Goal: Book appointment/travel/reservation

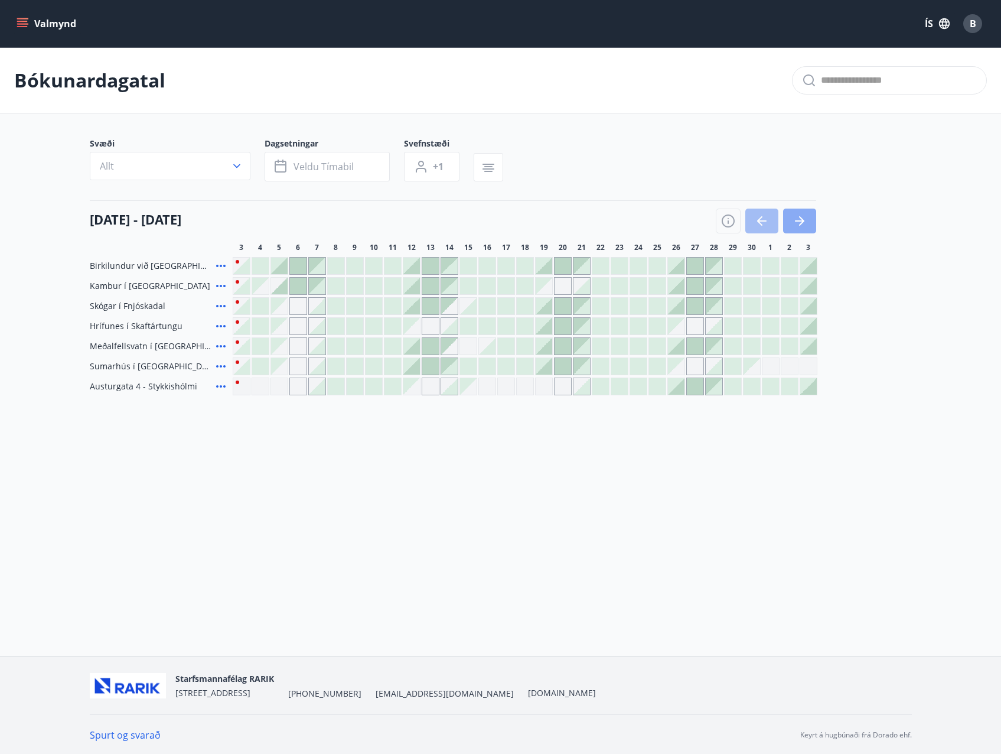
click at [809, 219] on button "button" at bounding box center [799, 220] width 33 height 25
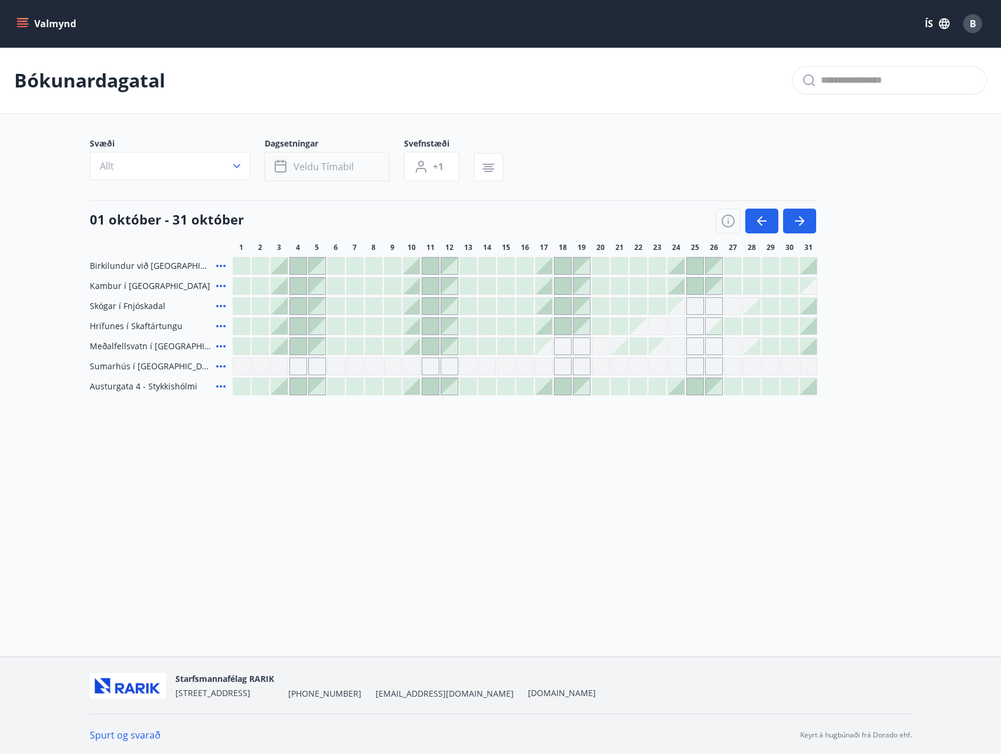
click at [368, 166] on button "Veldu tímabil" at bounding box center [327, 167] width 125 height 30
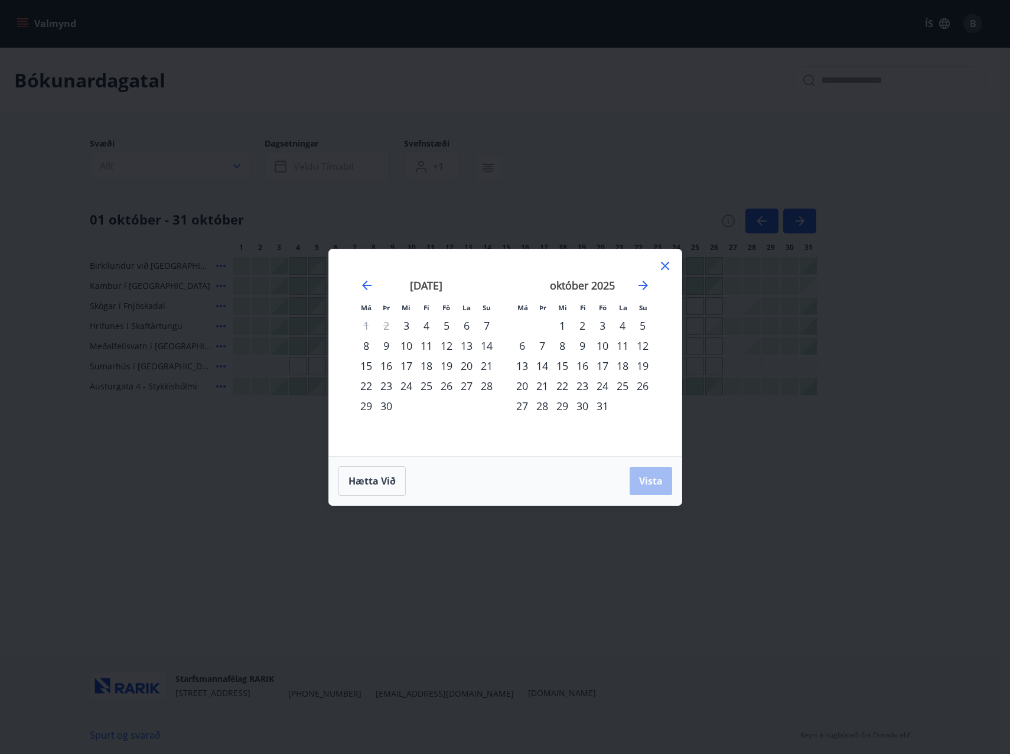
click at [562, 403] on div "29" at bounding box center [562, 406] width 20 height 20
click at [644, 287] on icon "Move forward to switch to the next month." at bounding box center [642, 285] width 9 height 9
click at [543, 348] on div "4" at bounding box center [542, 345] width 20 height 20
click at [641, 476] on span "Vista" at bounding box center [651, 480] width 24 height 13
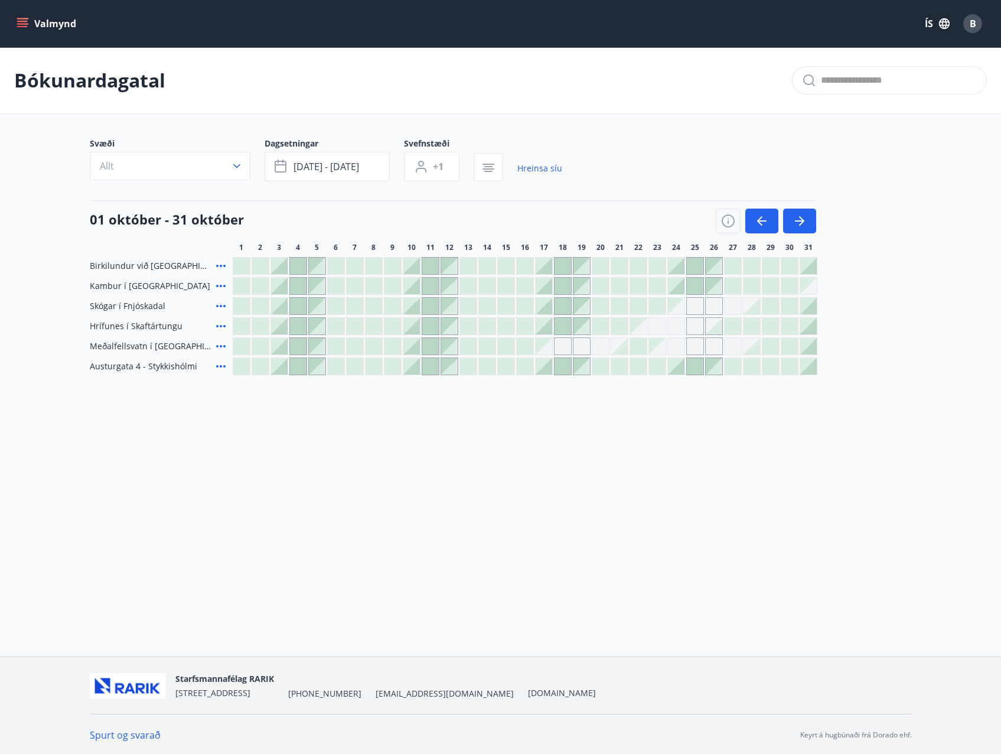
click at [811, 288] on div "Gráir dagar eru ekki bókanlegir" at bounding box center [808, 286] width 17 height 17
click at [798, 217] on icon "button" at bounding box center [799, 221] width 14 height 14
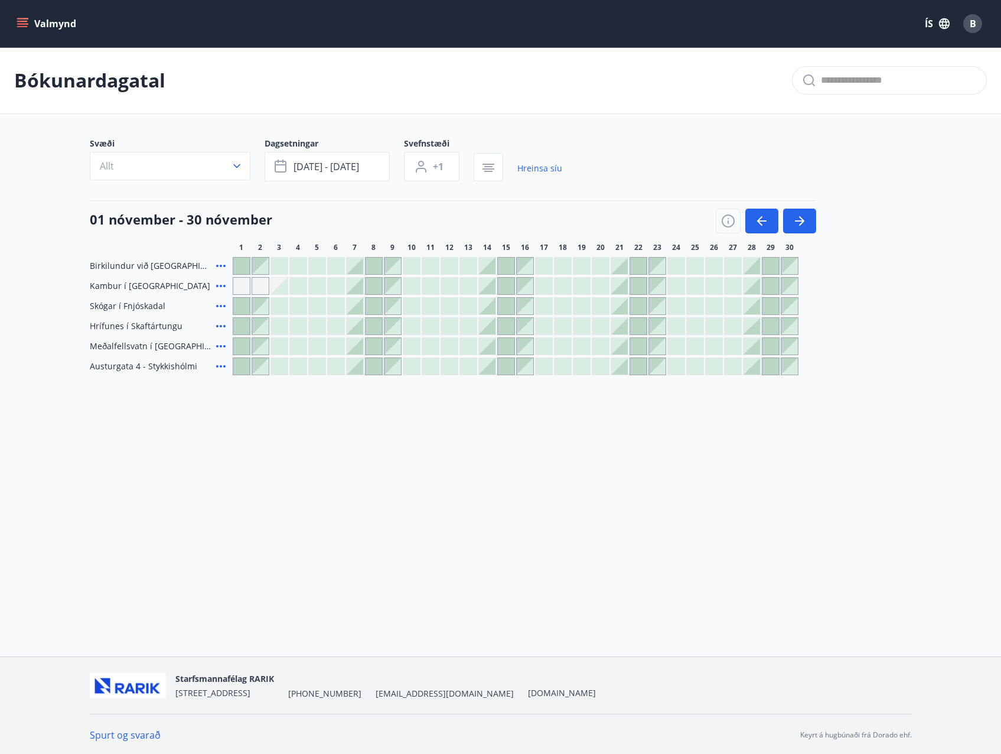
click at [220, 289] on icon at bounding box center [221, 286] width 14 height 14
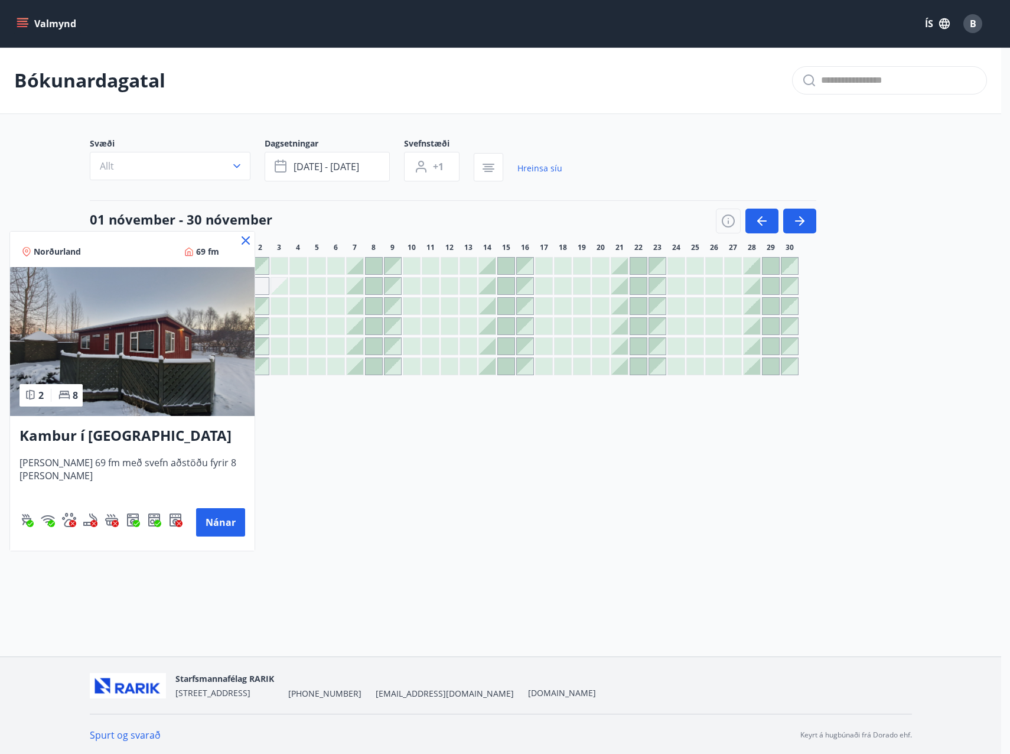
click at [244, 236] on icon at bounding box center [246, 240] width 14 height 14
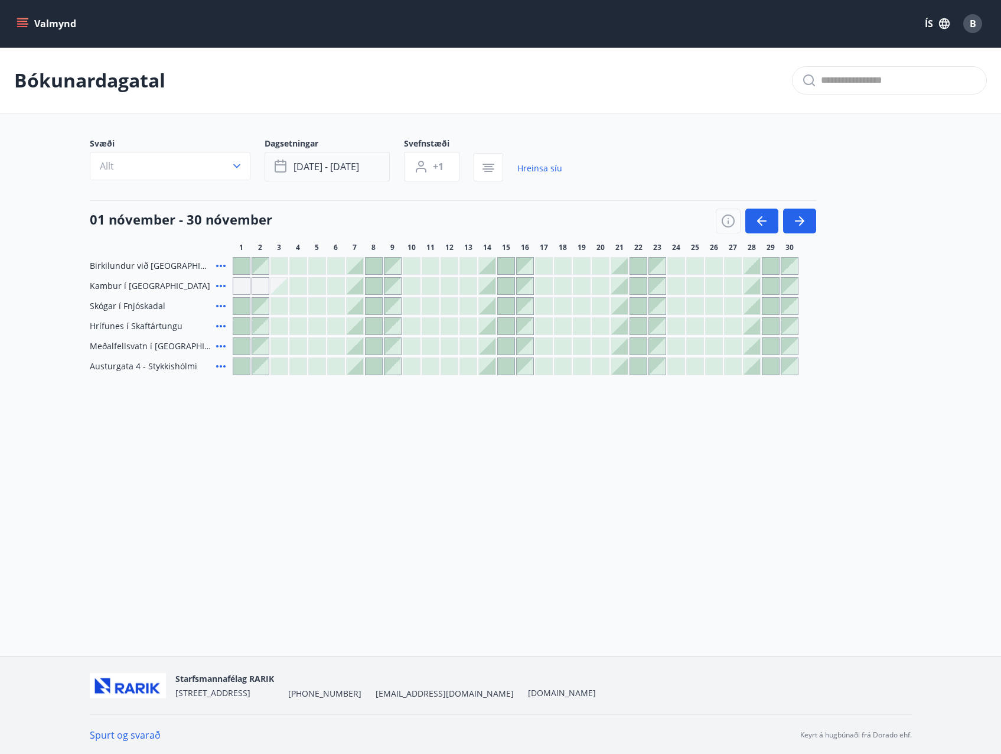
click at [369, 168] on button "[DATE] - [DATE]" at bounding box center [327, 167] width 125 height 30
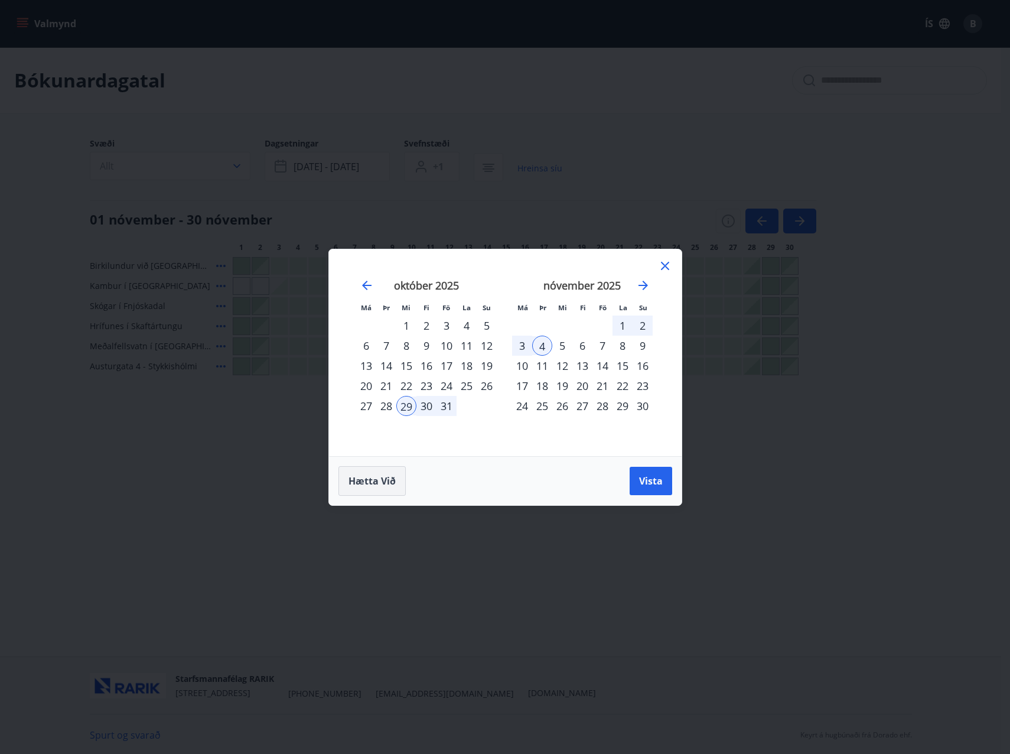
click at [352, 477] on span "Hætta við" at bounding box center [371, 480] width 47 height 13
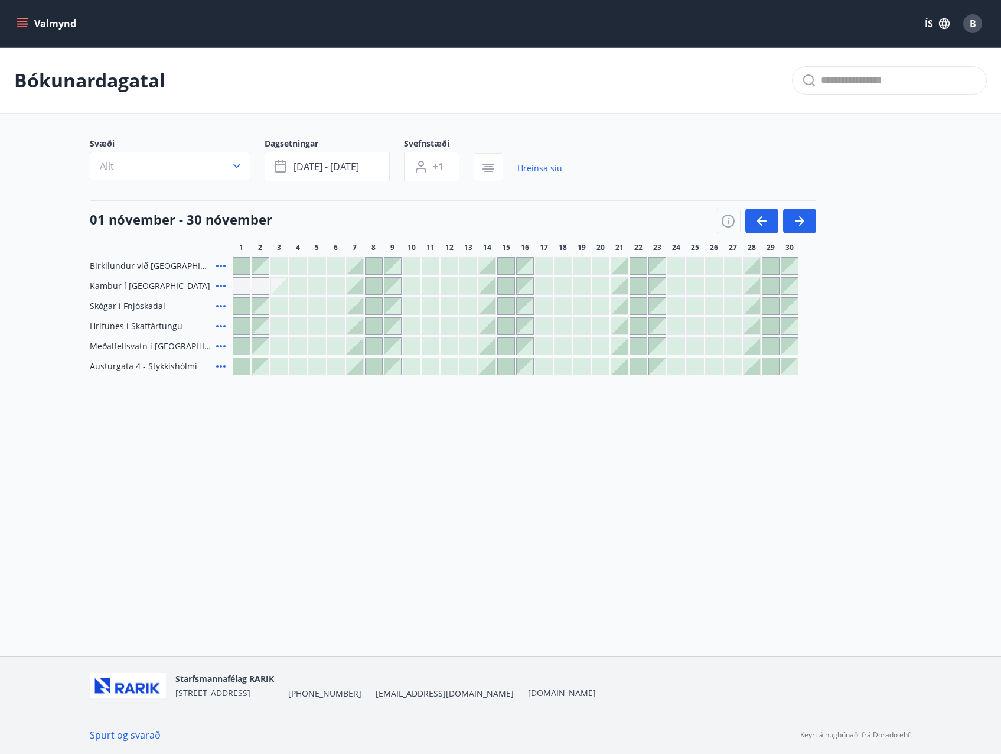
click at [56, 22] on button "Valmynd" at bounding box center [47, 23] width 67 height 21
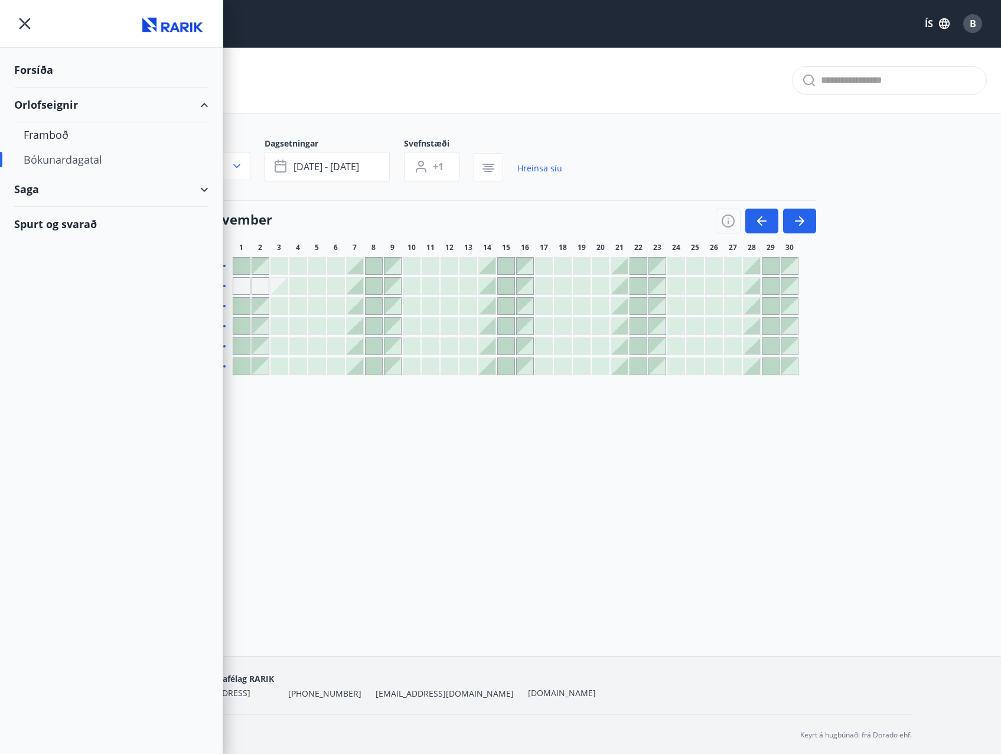
click at [38, 224] on div "Spurt og svarað" at bounding box center [111, 224] width 194 height 34
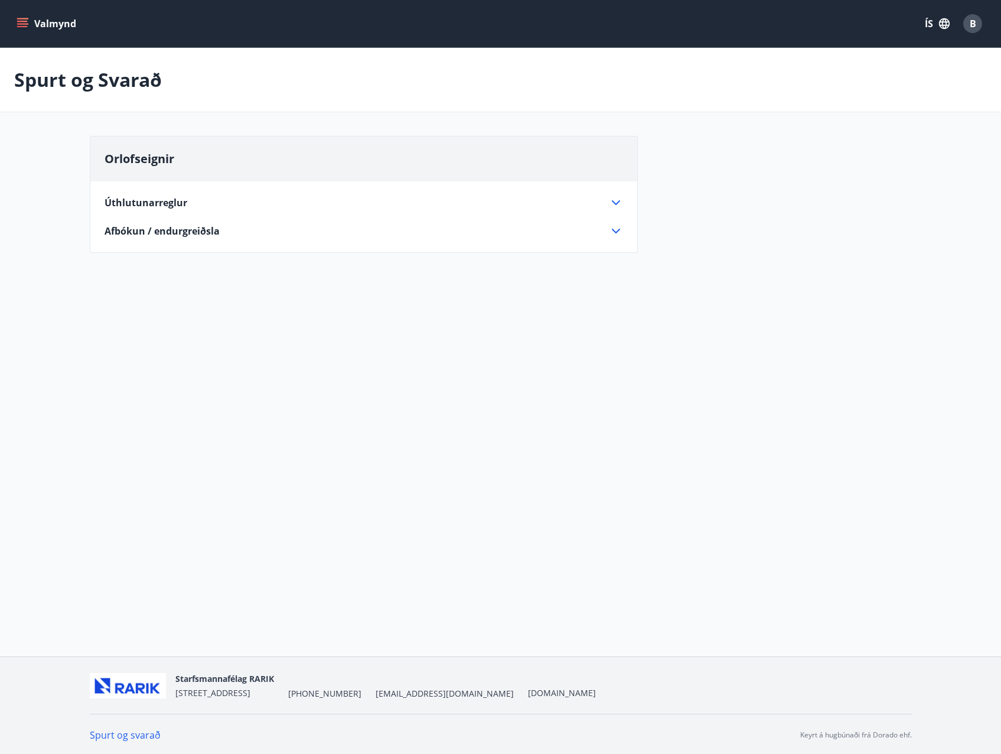
click at [118, 205] on span "Úthlutunarreglur" at bounding box center [146, 202] width 83 height 13
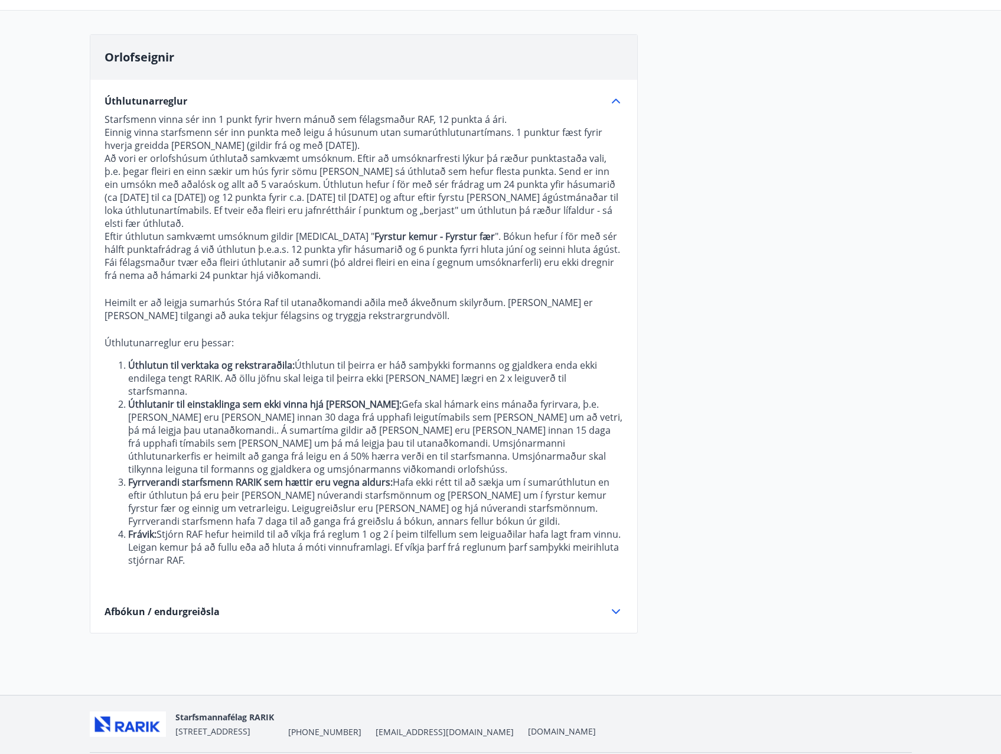
scroll to position [103, 0]
click at [622, 603] on icon at bounding box center [616, 610] width 14 height 14
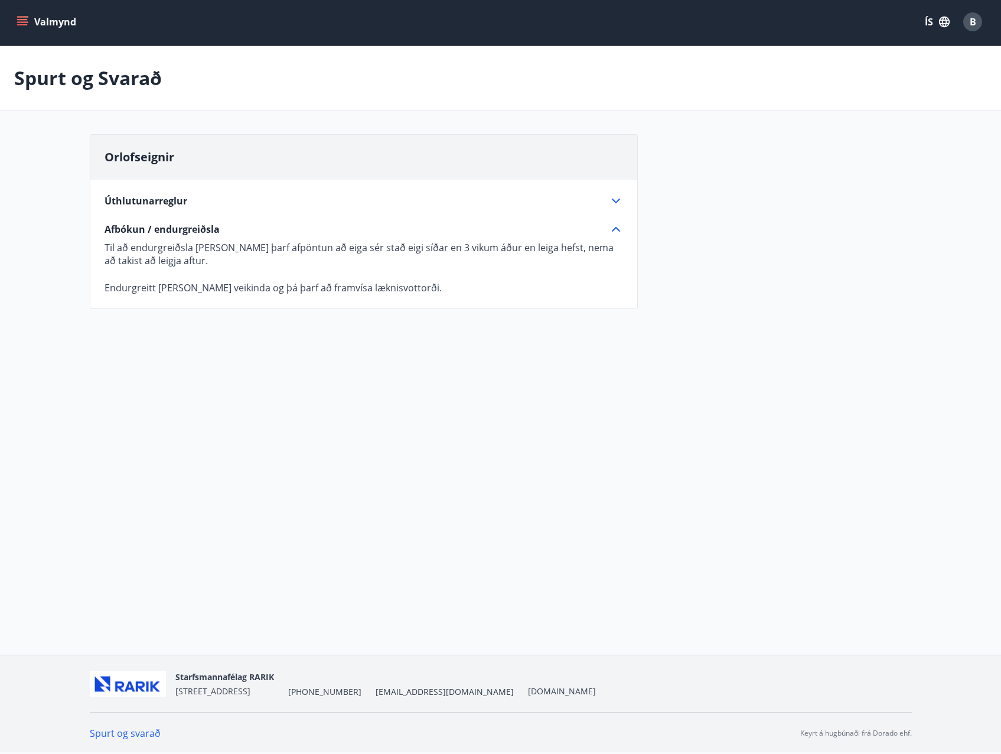
scroll to position [2, 0]
click at [24, 25] on icon "menu" at bounding box center [22, 24] width 11 height 1
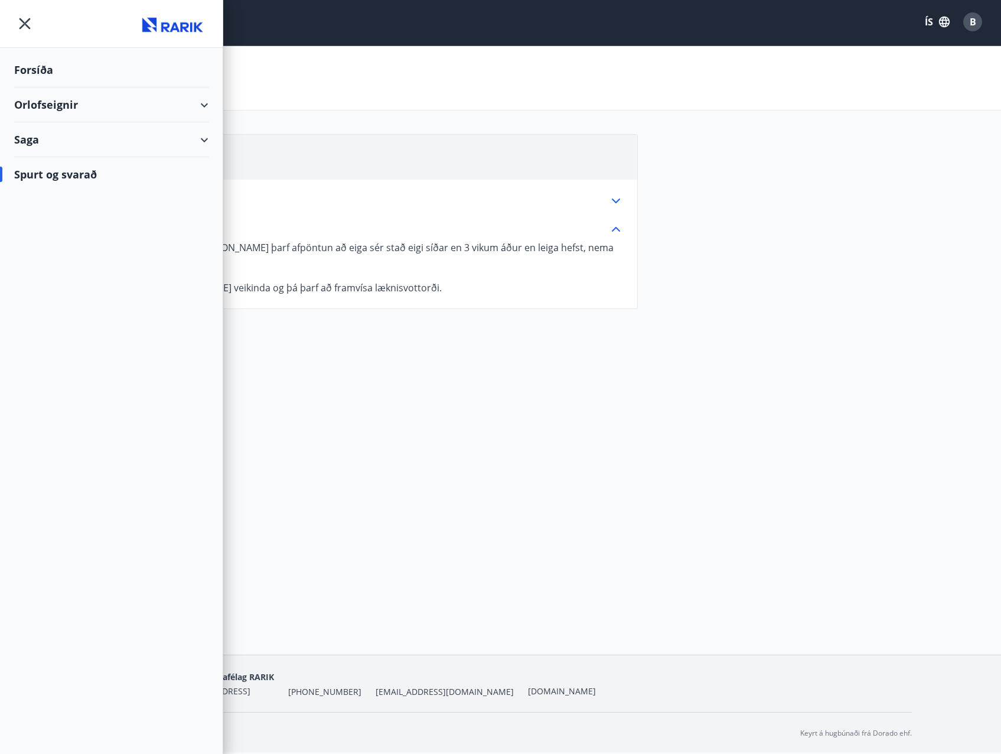
click at [25, 63] on div "Forsíða" at bounding box center [111, 70] width 194 height 35
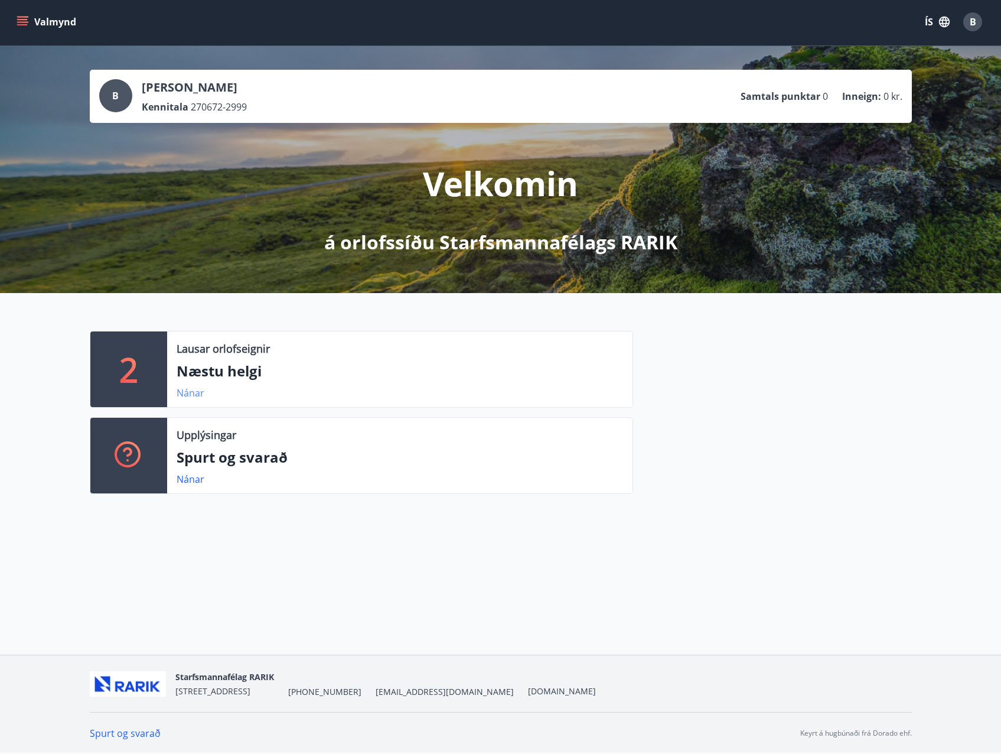
click at [181, 391] on link "Nánar" at bounding box center [191, 392] width 28 height 13
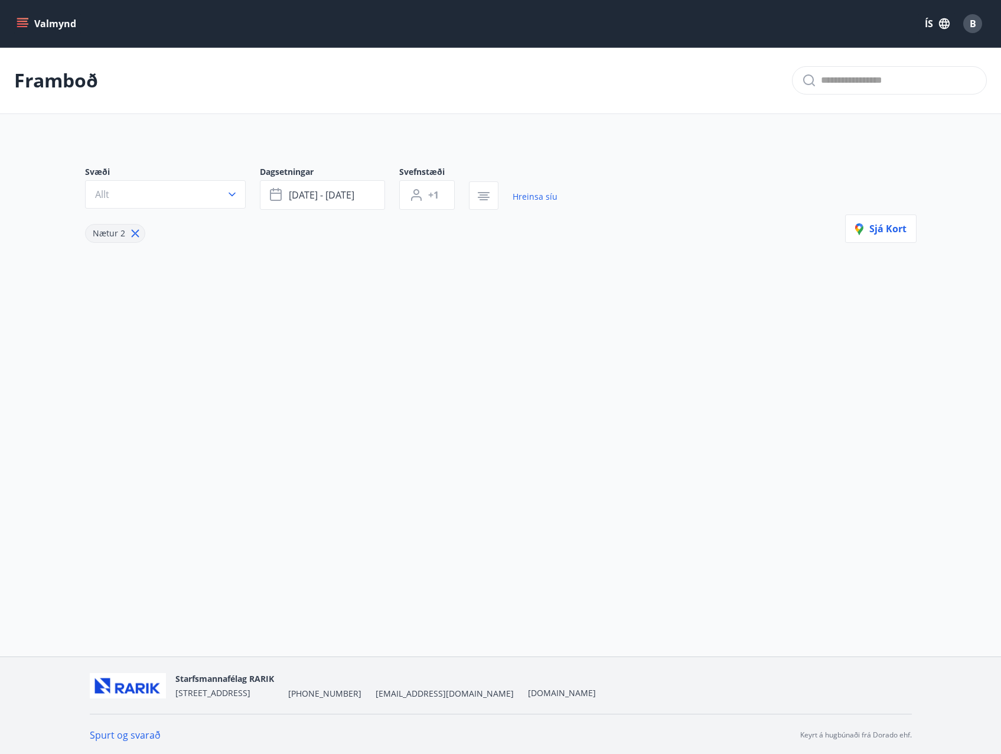
type input "*"
